Goal: Information Seeking & Learning: Learn about a topic

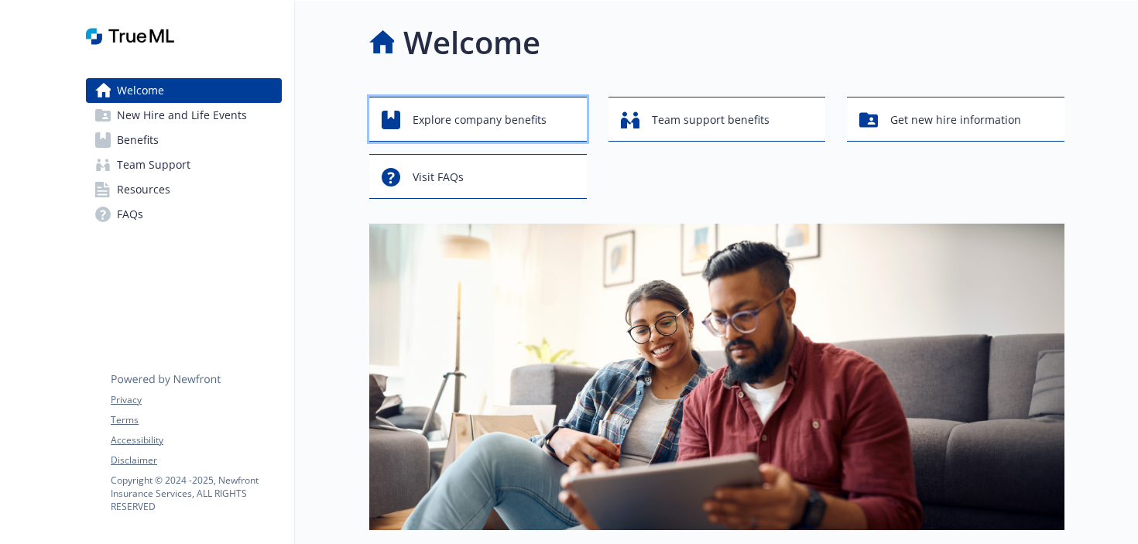
click at [480, 126] on span "Explore company benefits" at bounding box center [480, 119] width 134 height 29
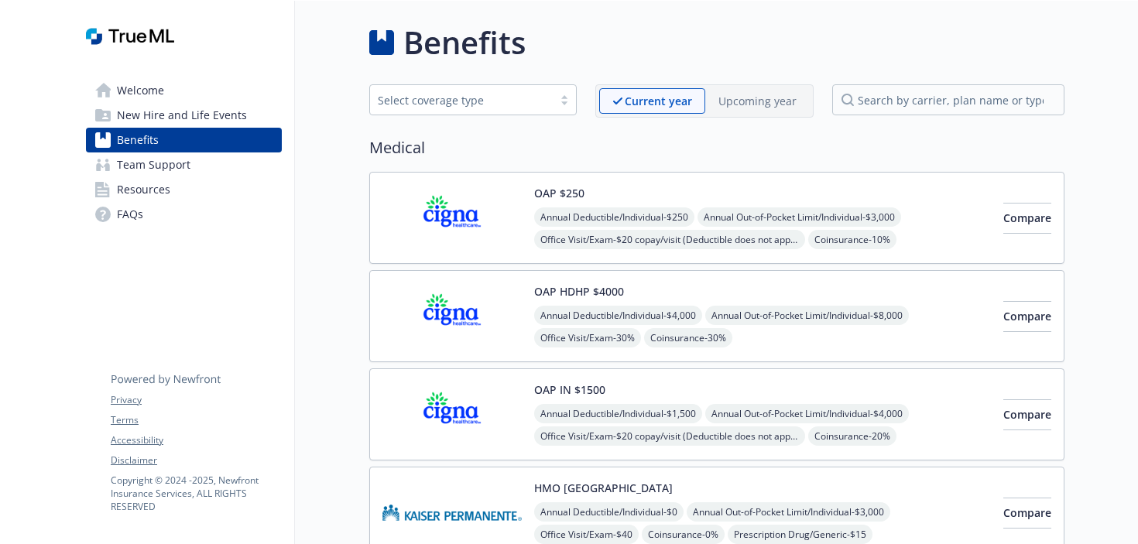
click at [182, 110] on span "New Hire and Life Events" at bounding box center [182, 115] width 130 height 25
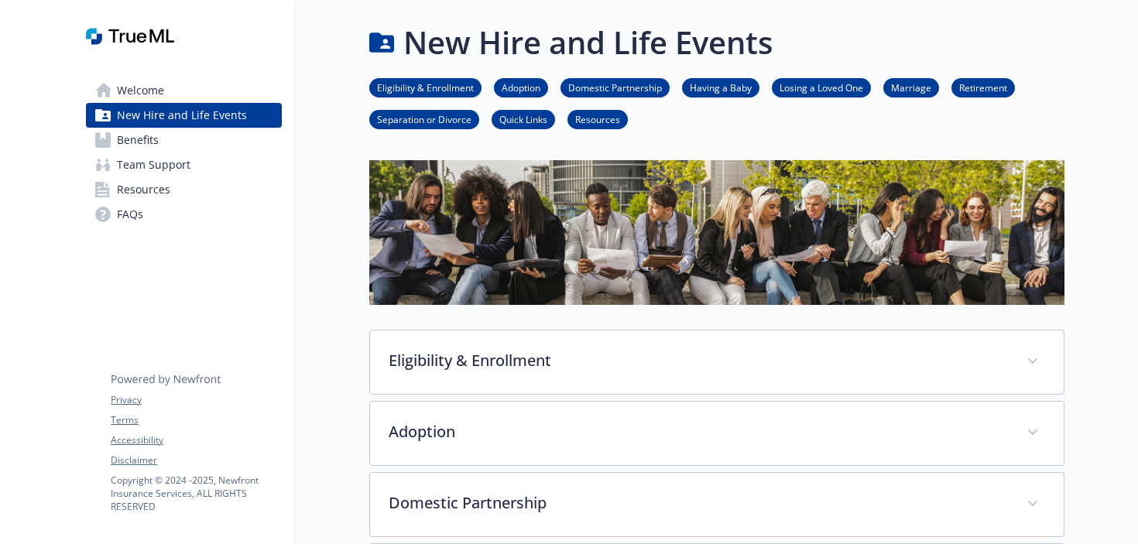
click at [141, 91] on span "Welcome" at bounding box center [140, 90] width 47 height 25
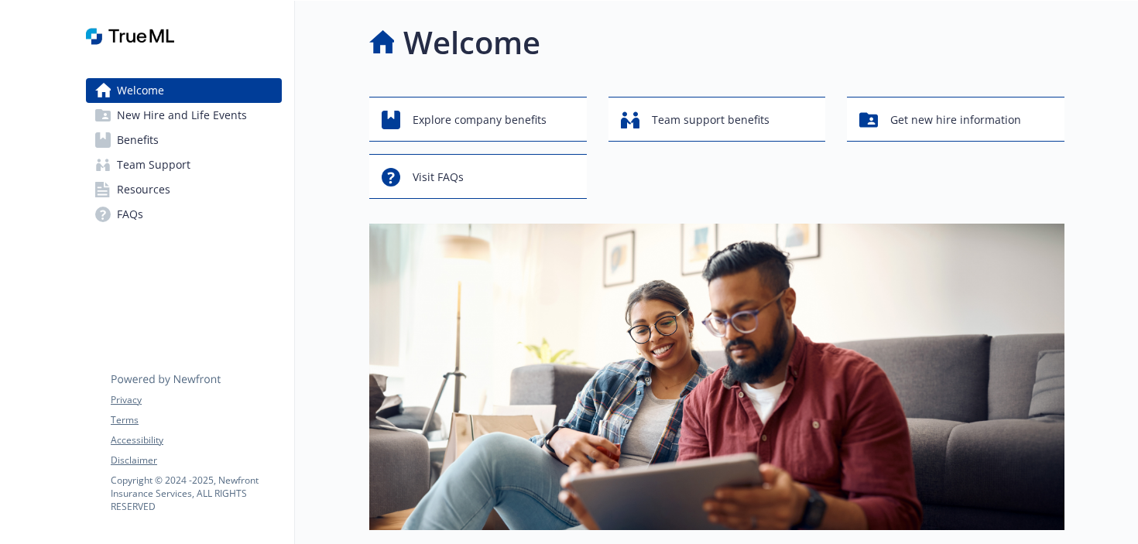
click at [184, 139] on link "Benefits" at bounding box center [184, 140] width 196 height 25
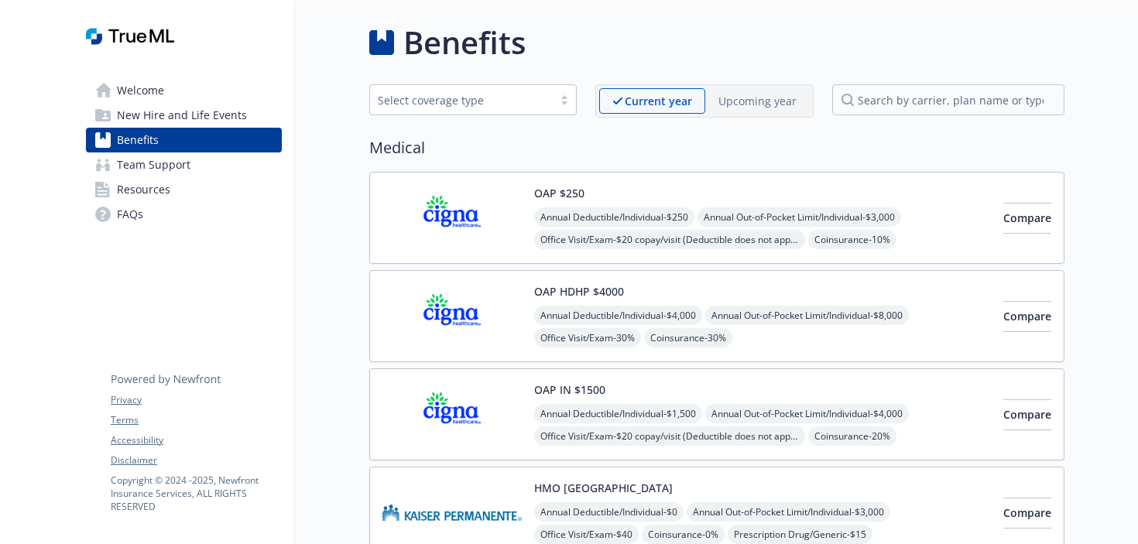
click at [863, 139] on h2 "Medical" at bounding box center [716, 147] width 695 height 23
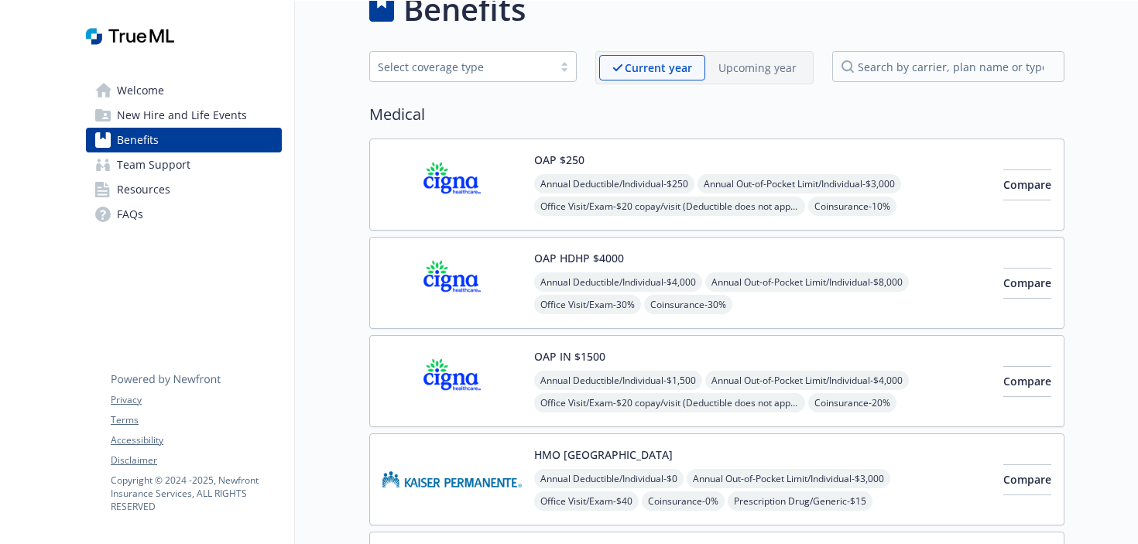
scroll to position [31, 0]
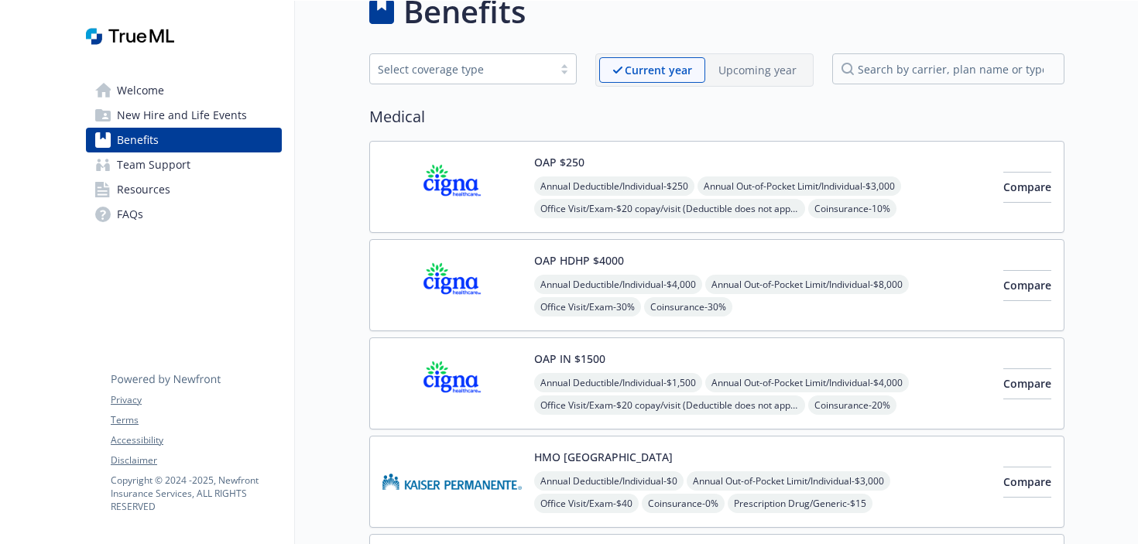
click at [763, 74] on p "Upcoming year" at bounding box center [757, 70] width 78 height 16
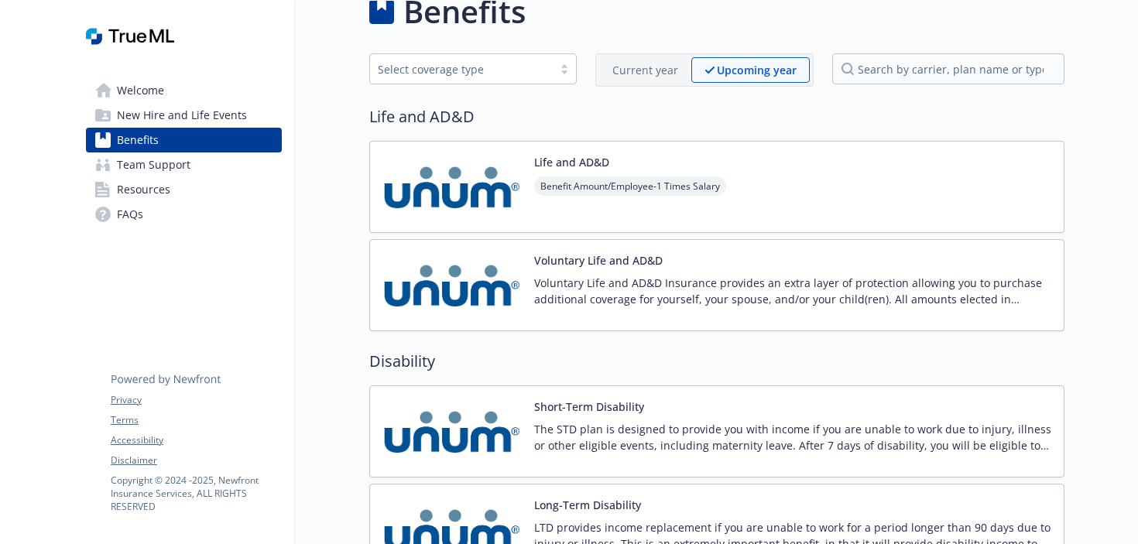
click at [779, 110] on h2 "Life and AD&D" at bounding box center [716, 116] width 695 height 23
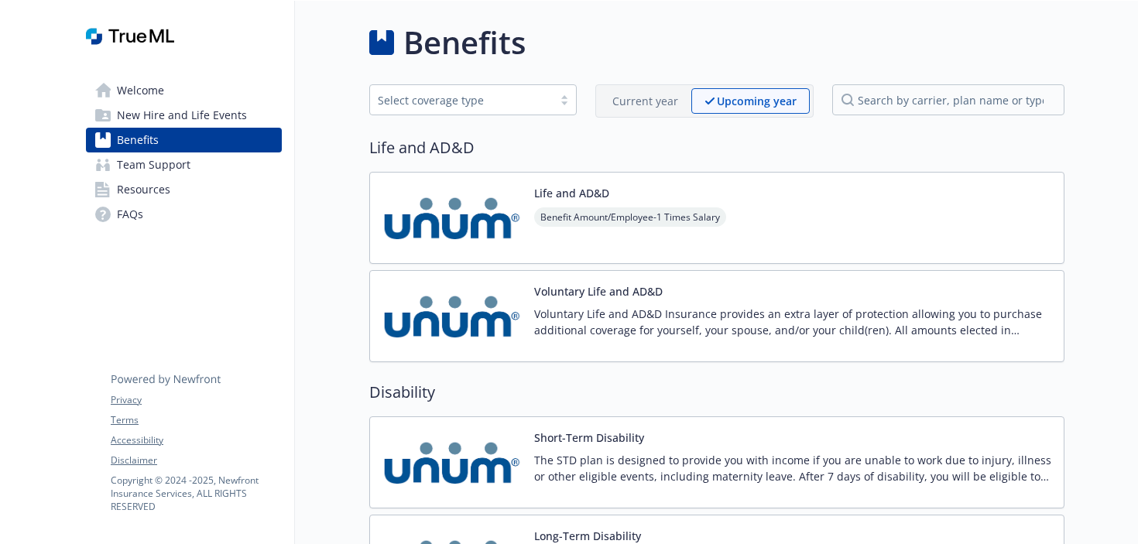
click at [653, 101] on p "Current year" at bounding box center [645, 101] width 66 height 16
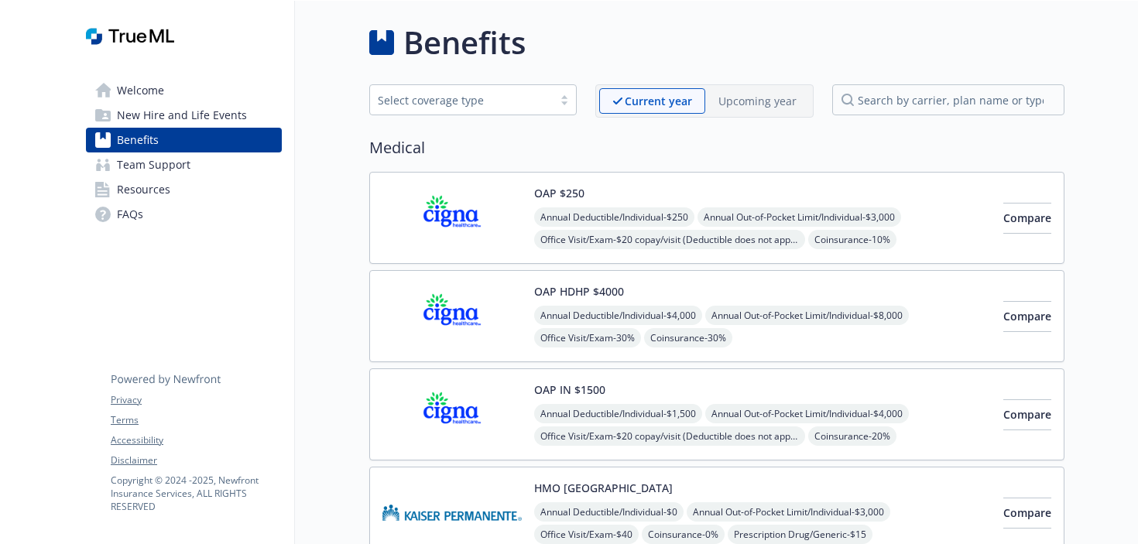
click at [639, 144] on h2 "Medical" at bounding box center [716, 147] width 695 height 23
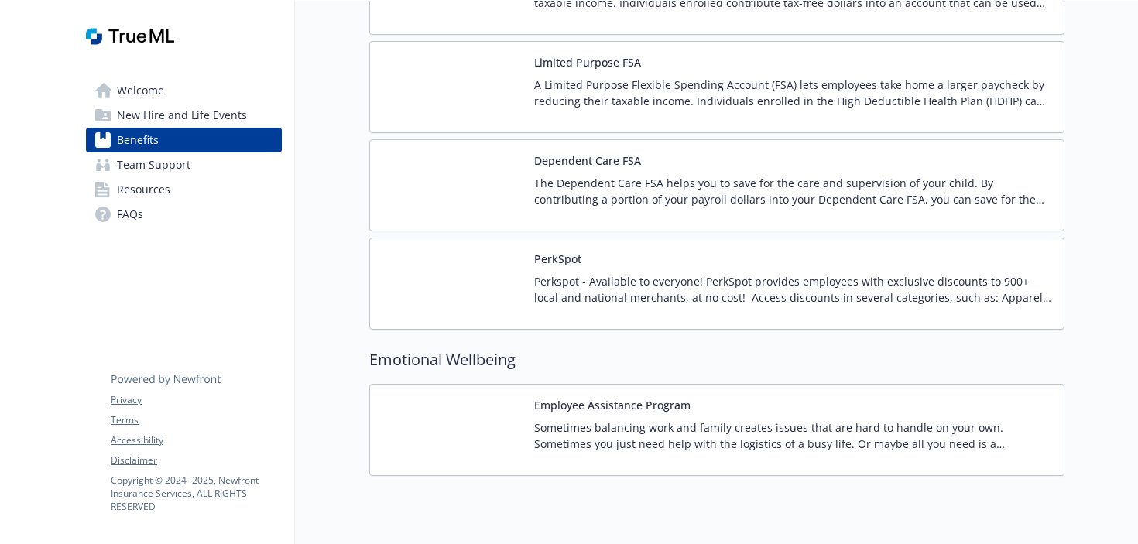
scroll to position [2428, 0]
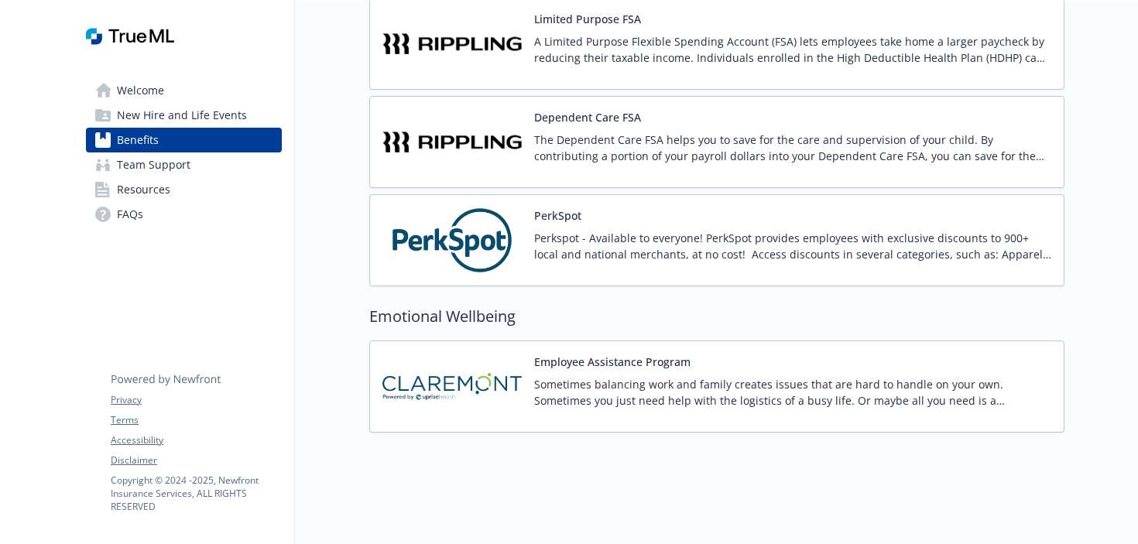
click at [155, 170] on span "Team Support" at bounding box center [154, 164] width 74 height 25
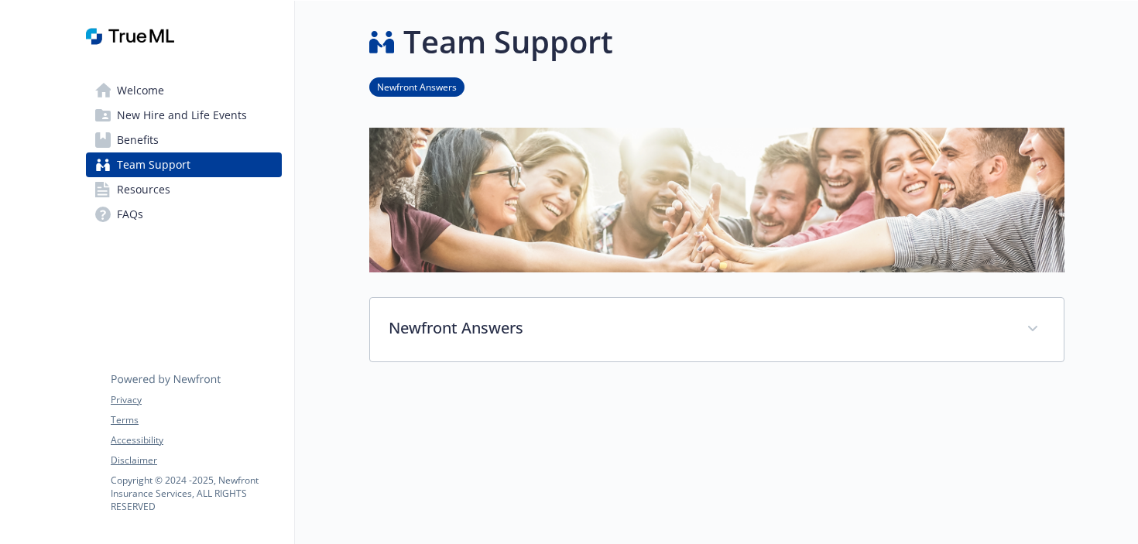
scroll to position [124, 0]
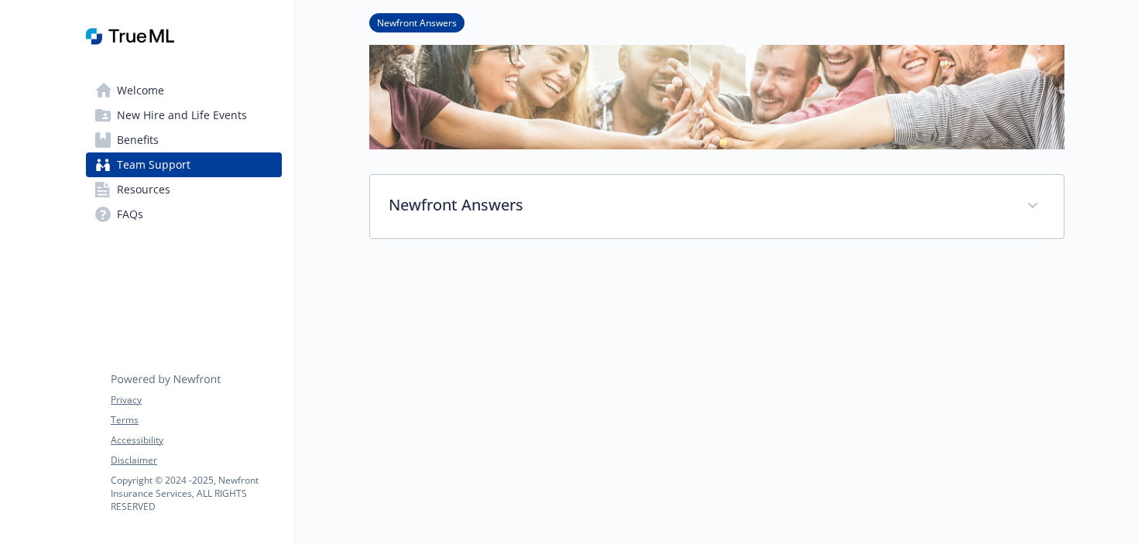
click at [159, 191] on span "Resources" at bounding box center [143, 189] width 53 height 25
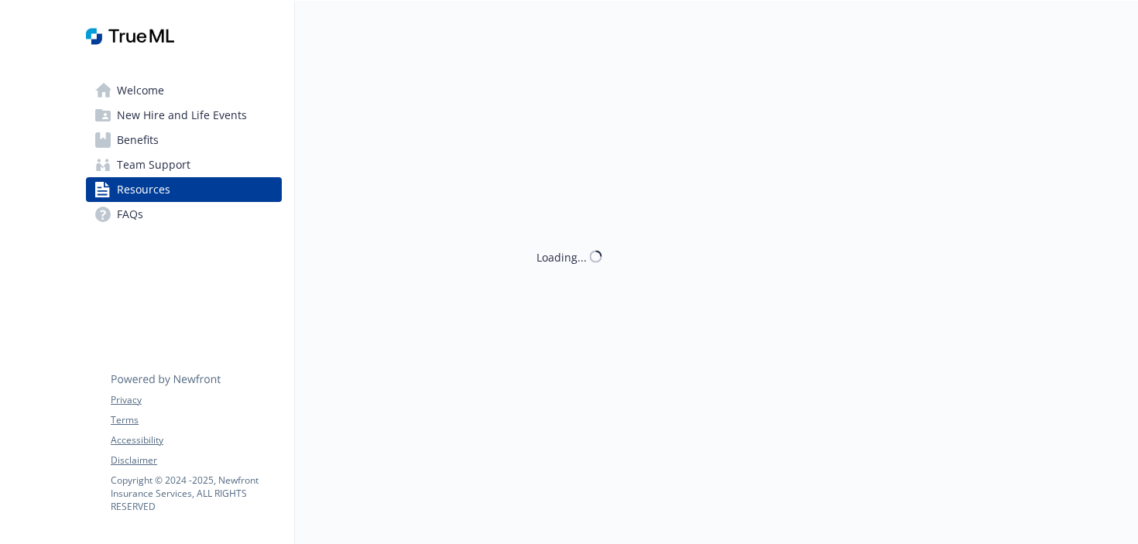
scroll to position [124, 0]
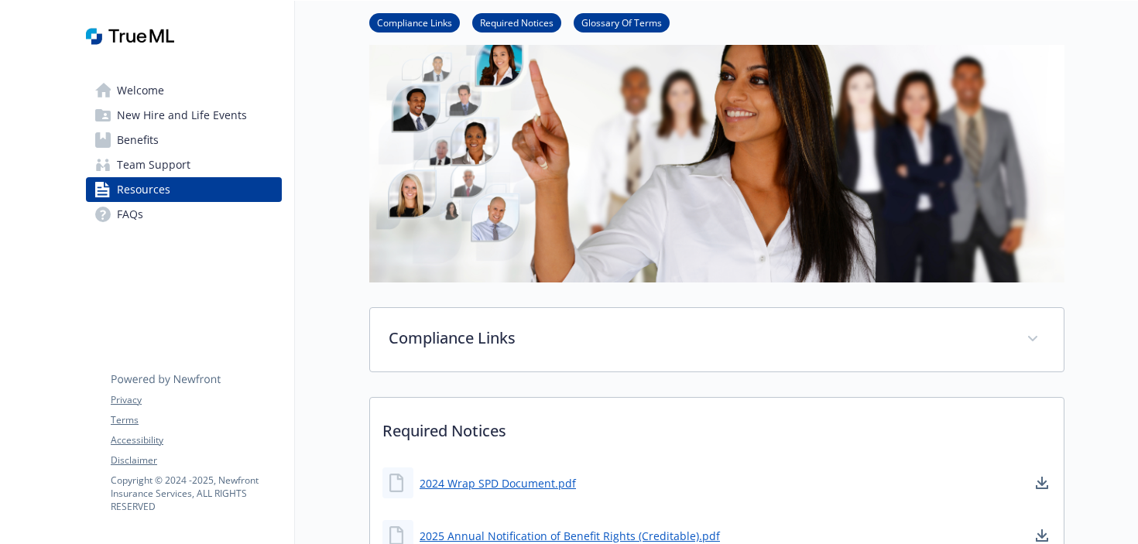
click at [144, 87] on span "Welcome" at bounding box center [140, 90] width 47 height 25
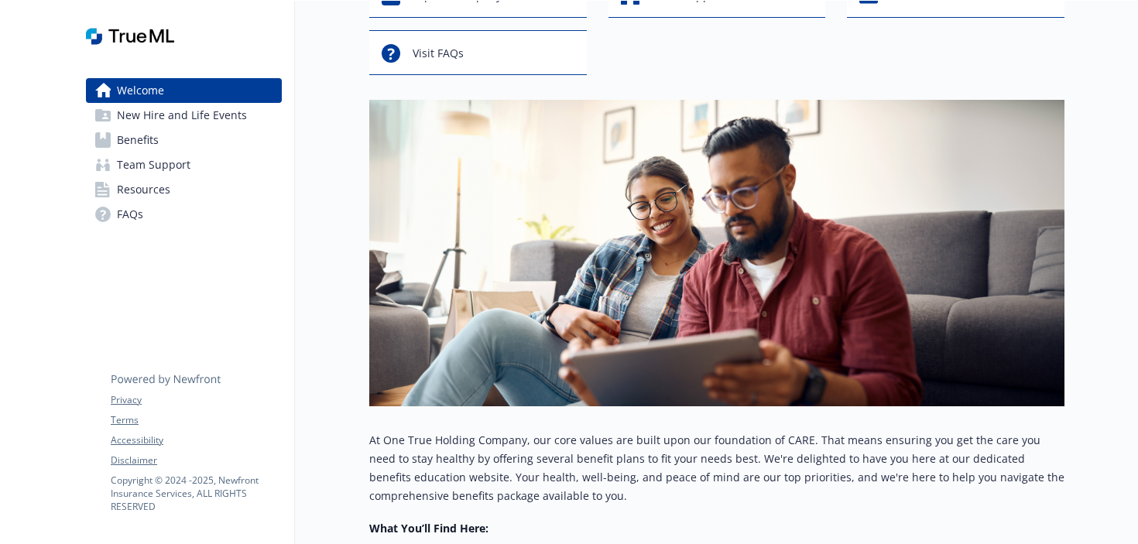
click at [560, 487] on p "At One True Holding Company, our core values are built upon our foundation of C…" at bounding box center [716, 468] width 695 height 74
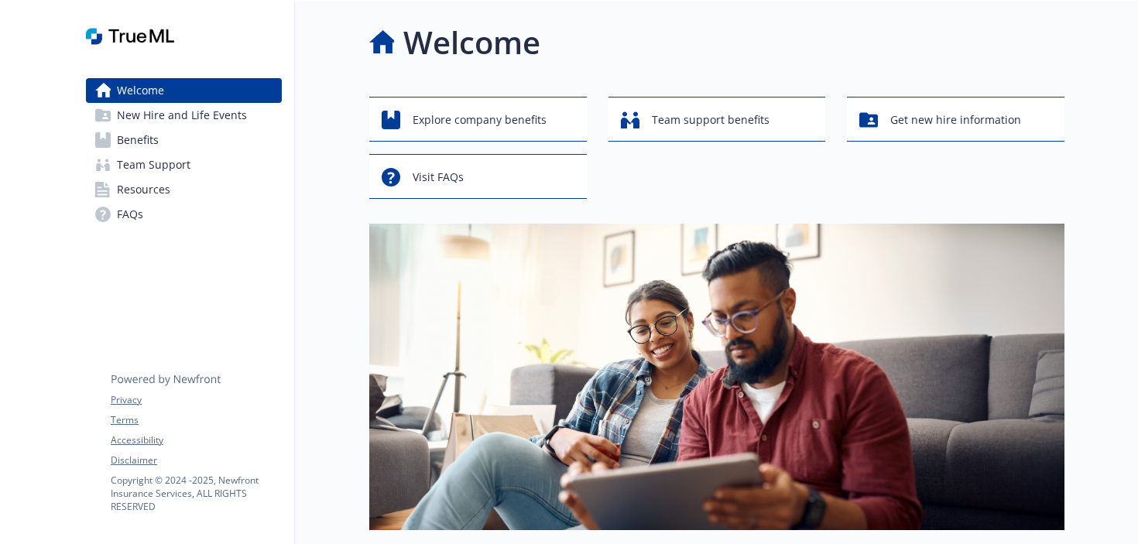
click at [179, 135] on link "Benefits" at bounding box center [184, 140] width 196 height 25
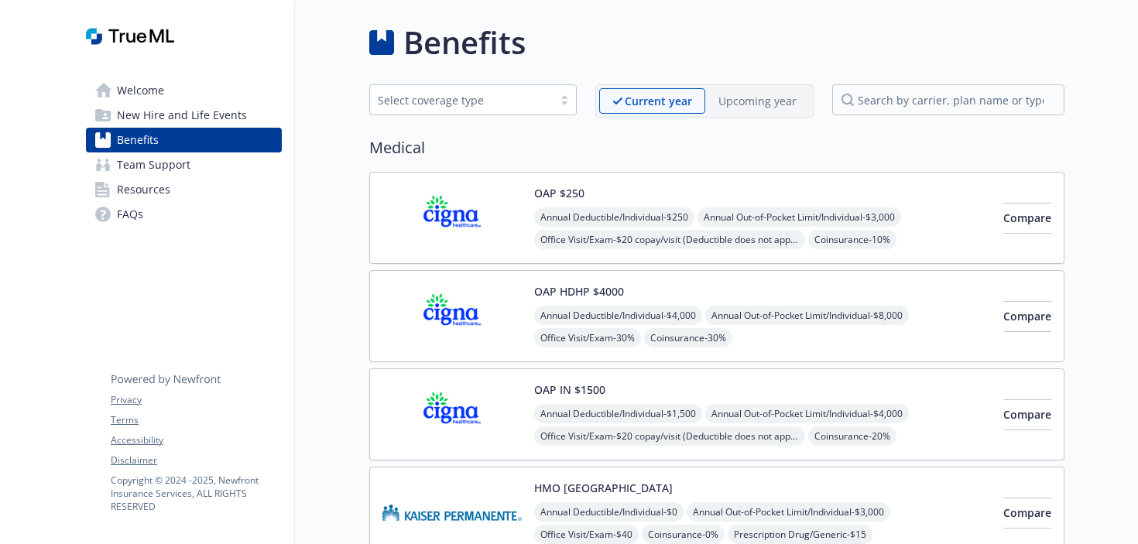
click at [174, 208] on link "FAQs" at bounding box center [184, 214] width 196 height 25
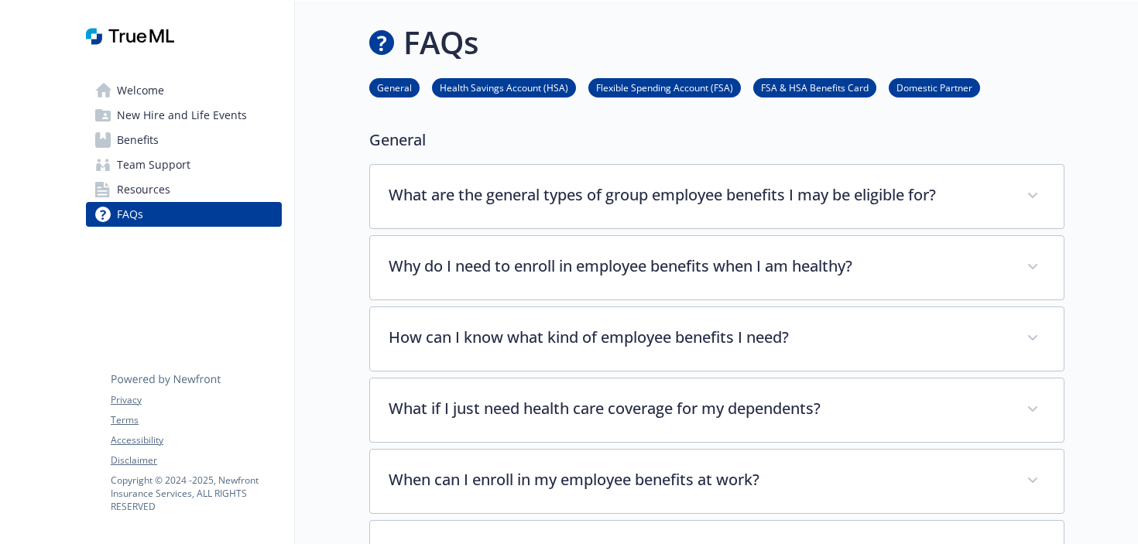
click at [174, 197] on link "Resources" at bounding box center [184, 189] width 196 height 25
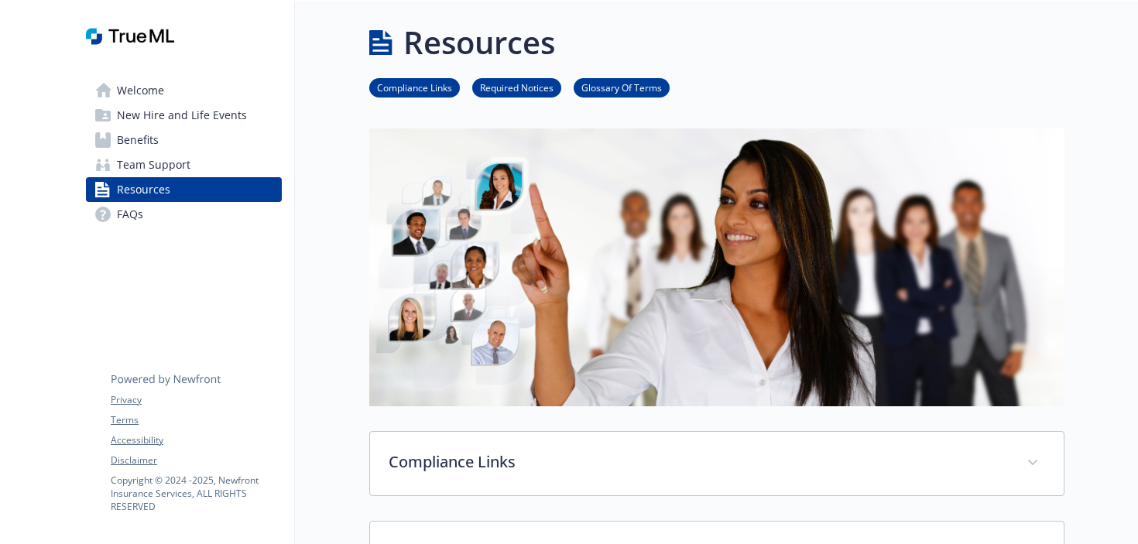
click at [725, 43] on div "Resources" at bounding box center [716, 42] width 695 height 46
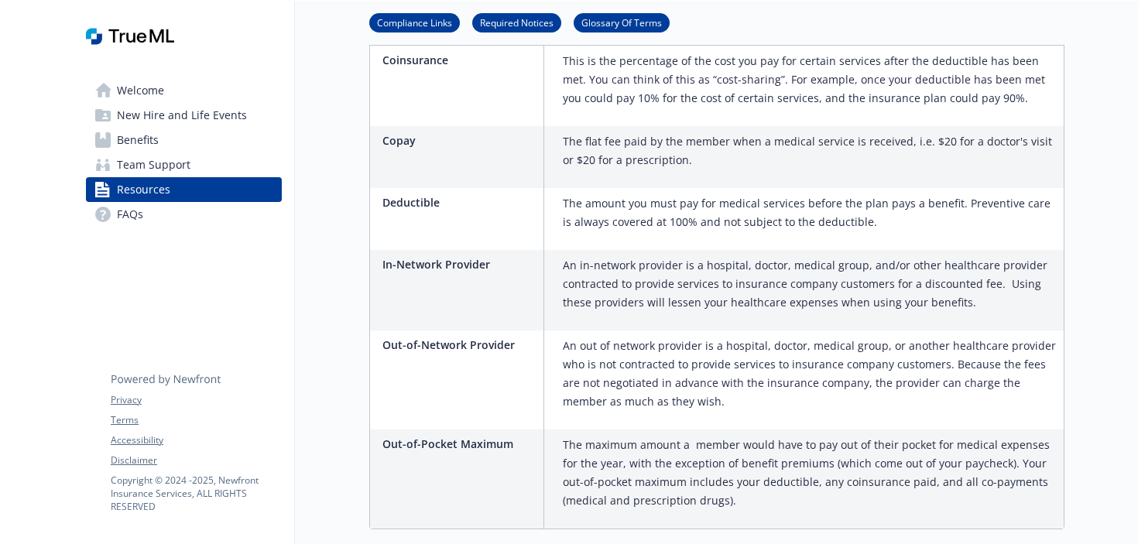
scroll to position [1703, 0]
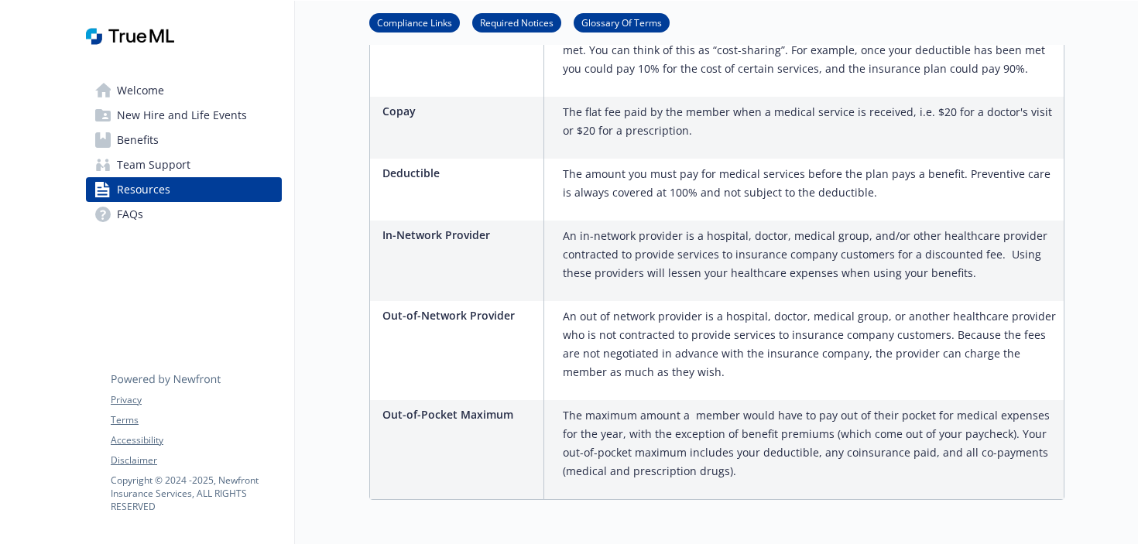
click at [139, 134] on span "Benefits" at bounding box center [138, 140] width 42 height 25
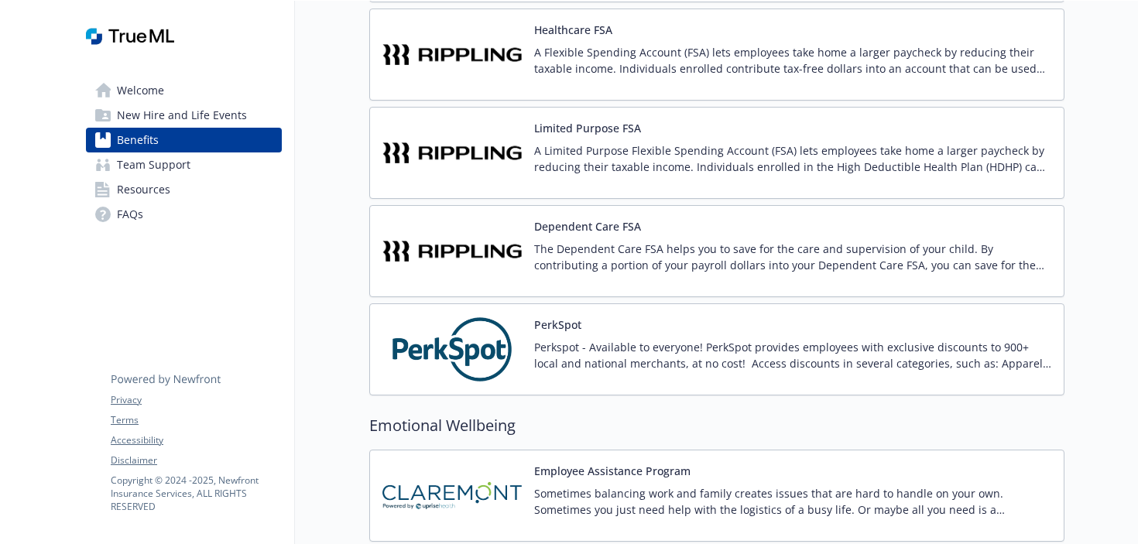
scroll to position [2428, 0]
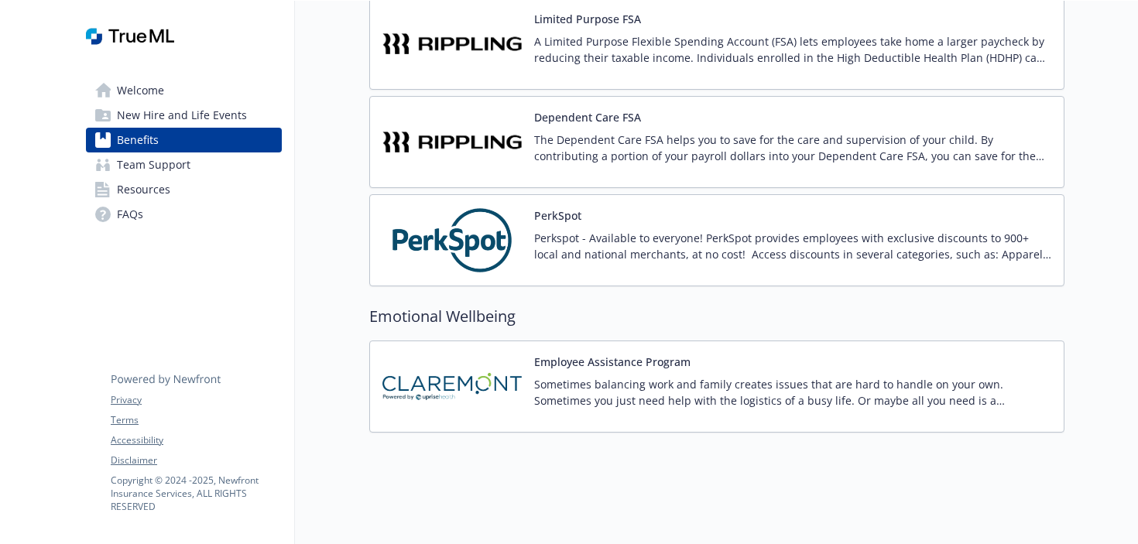
click at [454, 238] on img at bounding box center [451, 240] width 139 height 66
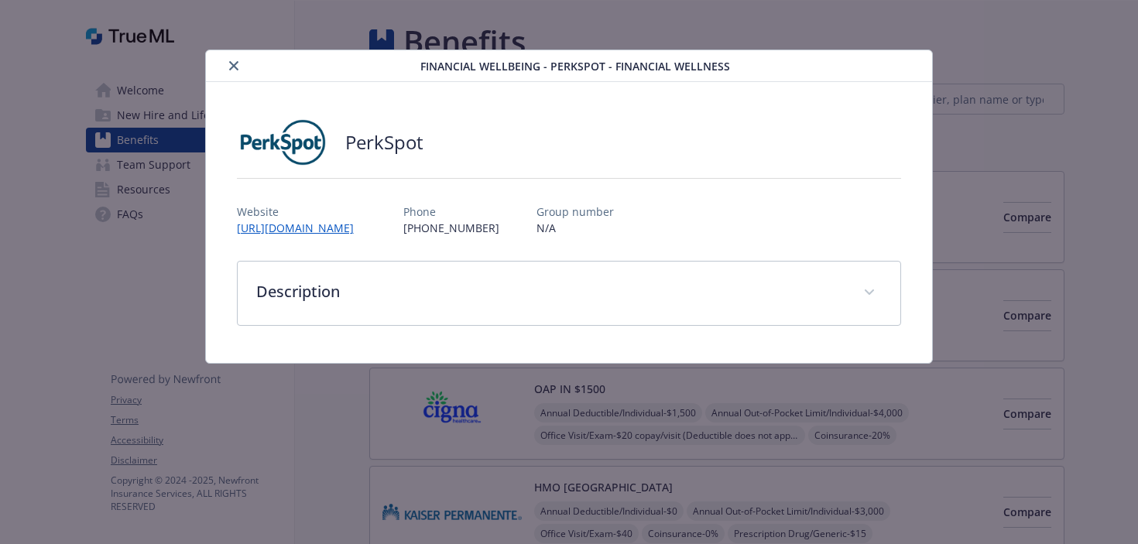
scroll to position [2428, 0]
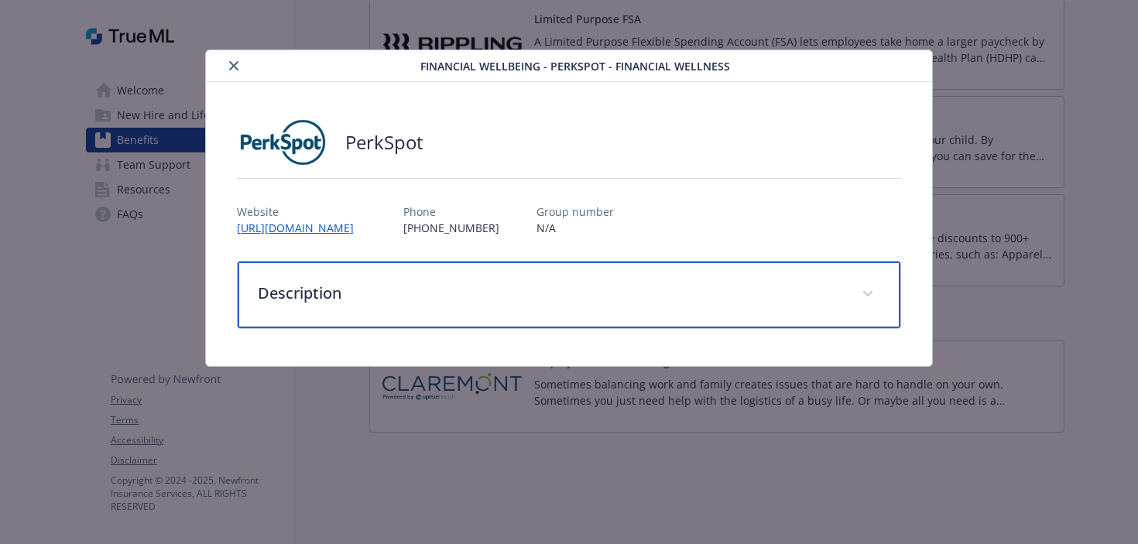
click at [403, 297] on p "Description" at bounding box center [551, 293] width 586 height 23
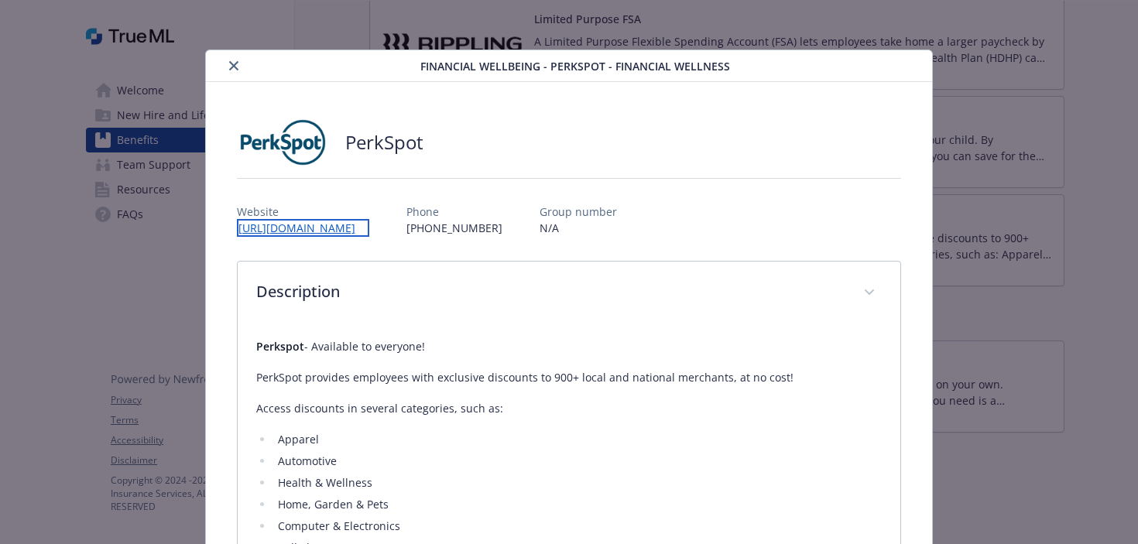
click at [328, 228] on link "[URL][DOMAIN_NAME]" at bounding box center [303, 228] width 132 height 18
